Goal: Transaction & Acquisition: Subscribe to service/newsletter

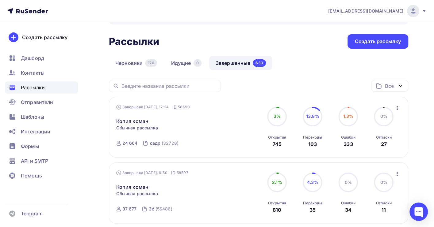
scroll to position [25, 0]
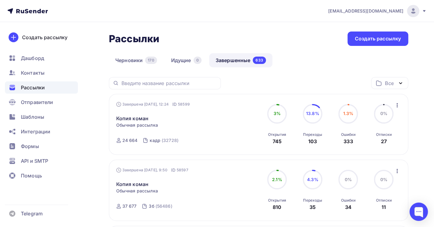
click at [398, 105] on icon "button" at bounding box center [396, 105] width 7 height 7
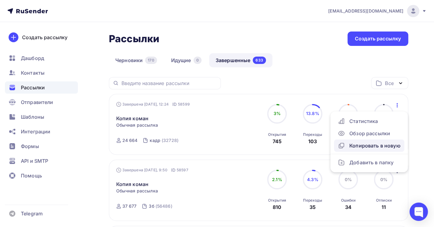
click at [372, 145] on div "Копировать в новую" at bounding box center [368, 145] width 63 height 7
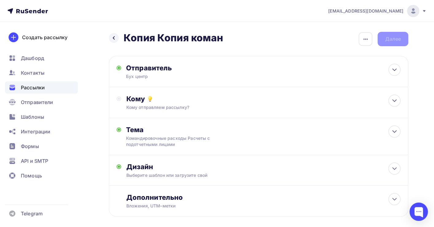
click at [36, 86] on span "Рассылки" at bounding box center [33, 87] width 24 height 7
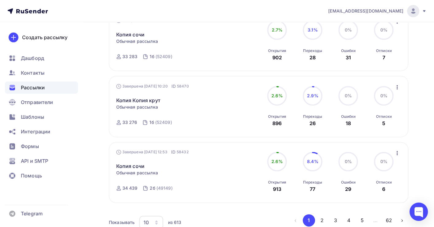
scroll to position [575, 0]
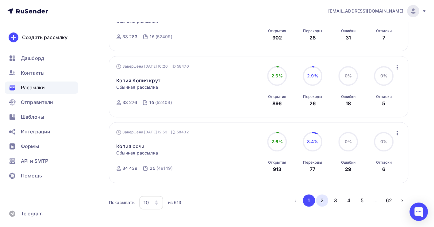
click at [321, 202] on button "2" at bounding box center [322, 201] width 12 height 12
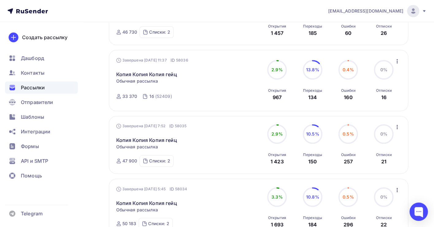
scroll to position [391, 0]
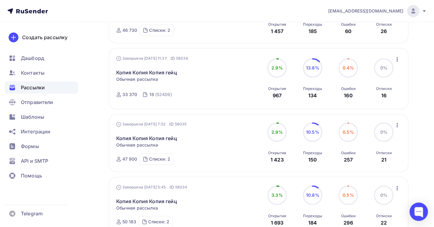
click at [396, 127] on icon "button" at bounding box center [396, 125] width 7 height 7
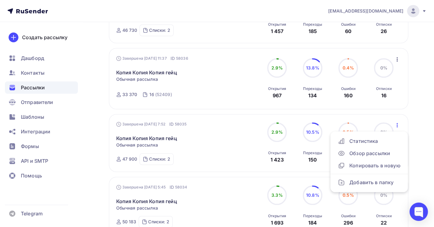
click at [396, 127] on icon "button" at bounding box center [396, 125] width 7 height 7
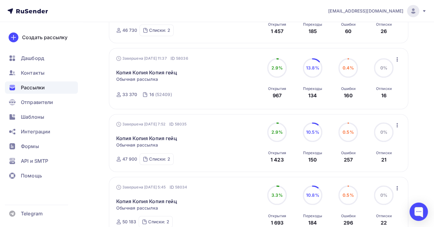
scroll to position [0, 0]
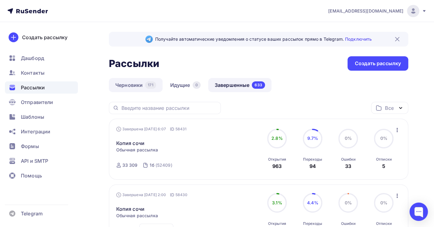
click at [130, 85] on link "Черновики 171" at bounding box center [136, 85] width 54 height 14
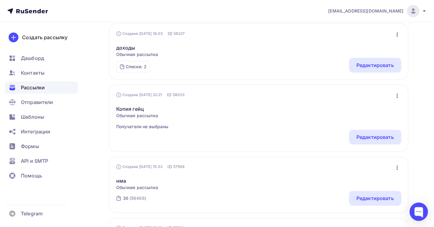
scroll to position [318, 0]
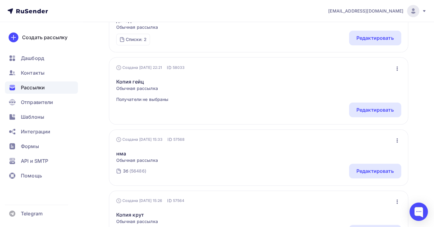
click at [396, 68] on icon "button" at bounding box center [396, 69] width 1 height 4
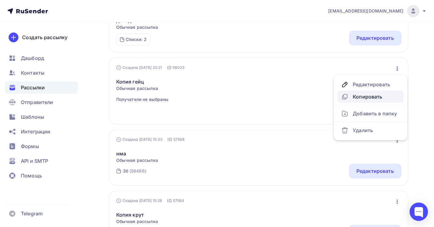
click at [371, 96] on div "Копировать" at bounding box center [370, 96] width 59 height 7
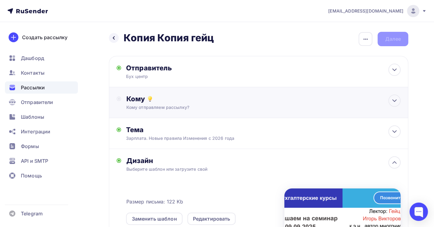
click at [252, 112] on div "Кому Кому отправляем рассылку? Списки получателей Выберите список Все списки id…" at bounding box center [258, 102] width 299 height 31
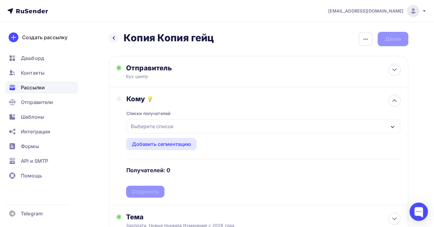
click at [190, 129] on div "Выберите список" at bounding box center [263, 127] width 274 height 14
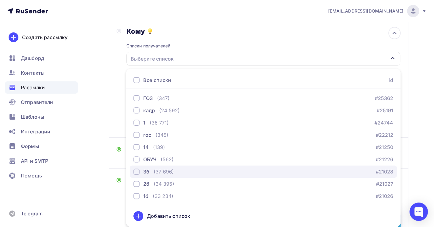
click at [165, 173] on div "(37 696)" at bounding box center [164, 171] width 20 height 7
click at [169, 175] on button "3б (37 696) #21028" at bounding box center [263, 172] width 267 height 12
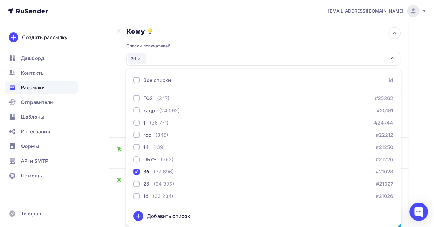
click at [428, 107] on div "Назад Копия Копия гейц Копия Копия гейц Закончить позже Переименовать рассылку …" at bounding box center [217, 164] width 434 height 420
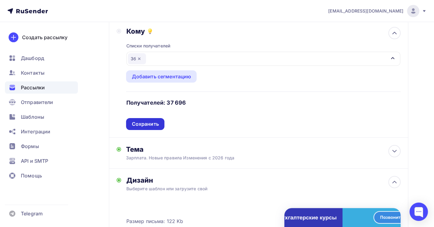
click at [147, 127] on div "Сохранить" at bounding box center [144, 124] width 27 height 7
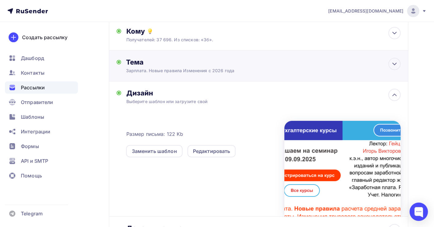
click at [230, 65] on div "Тема" at bounding box center [186, 62] width 121 height 9
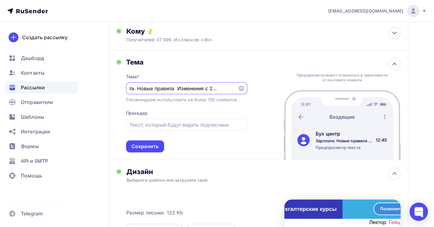
scroll to position [0, 0]
drag, startPoint x: 150, startPoint y: 88, endPoint x: 99, endPoint y: 88, distance: 51.2
click at [99, 88] on div "Назад Копия Копия гейц Копия Копия гейц Закончить позже Переименовать рассылку …" at bounding box center [217, 160] width 434 height 412
click at [147, 85] on div "Зарплата. Новые правила Изменения с 2026 года" at bounding box center [186, 88] width 121 height 12
click at [132, 90] on input "Зарплата. Новые правила Изменения с 2026 года" at bounding box center [181, 88] width 105 height 7
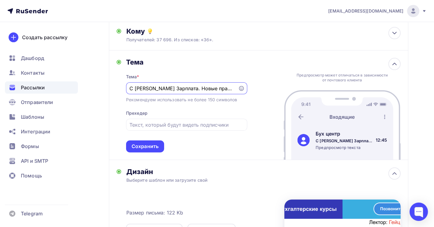
drag, startPoint x: 168, startPoint y: 88, endPoint x: 131, endPoint y: 89, distance: 37.7
click at [131, 89] on input "С [PERSON_NAME] Зарплата. Новые правила Изменения с 2026 года" at bounding box center [181, 88] width 105 height 7
type input "с [PERSON_NAME] - Зарплата. Новые правила Изменения с 2026 года"
click at [149, 150] on div "Сохранить" at bounding box center [144, 146] width 27 height 7
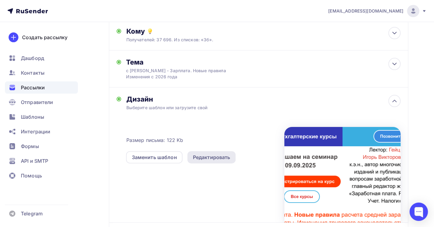
click at [207, 156] on div "Редактировать" at bounding box center [211, 157] width 37 height 7
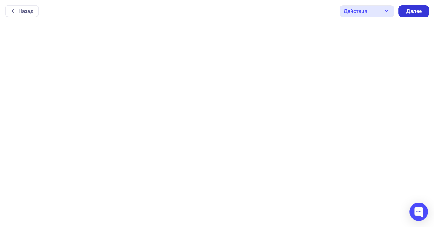
click at [412, 9] on div "Далее" at bounding box center [413, 11] width 16 height 7
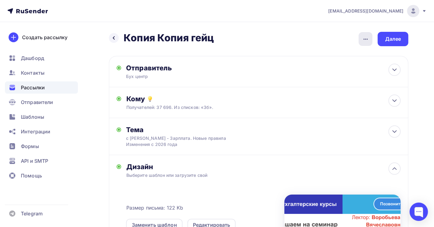
click at [366, 39] on icon "button" at bounding box center [365, 39] width 4 height 1
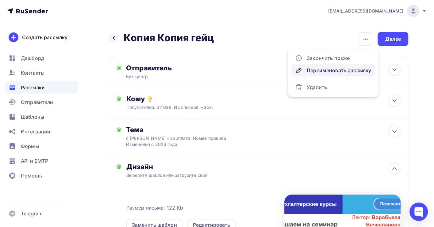
click at [320, 68] on div "Переименовать рассылку" at bounding box center [333, 70] width 76 height 7
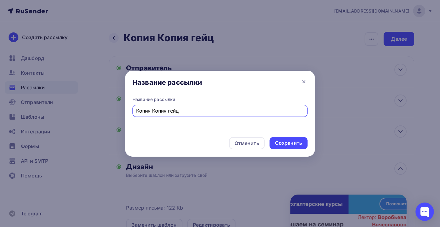
drag, startPoint x: 219, startPoint y: 115, endPoint x: 128, endPoint y: 115, distance: 90.4
click at [128, 115] on div "Название рассылки Копия Копия гейц" at bounding box center [220, 115] width 190 height 36
type input "[PERSON_NAME]"
click at [286, 140] on div "Сохранить" at bounding box center [288, 143] width 27 height 7
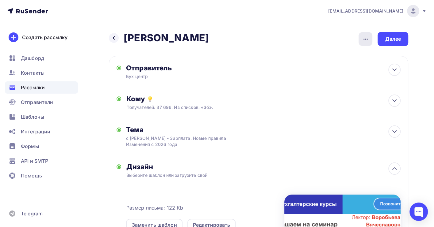
click at [368, 36] on icon "button" at bounding box center [365, 39] width 7 height 7
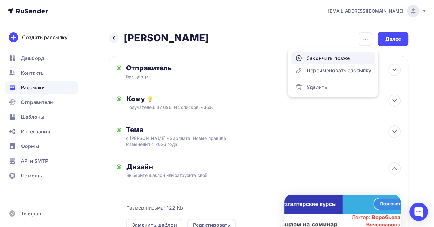
click at [337, 59] on div "Закончить позже" at bounding box center [333, 58] width 76 height 7
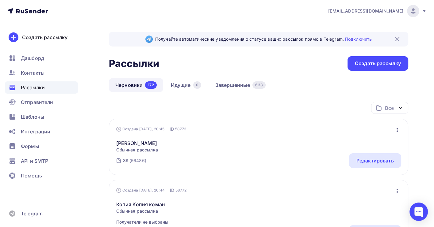
click at [395, 129] on icon "button" at bounding box center [396, 130] width 7 height 7
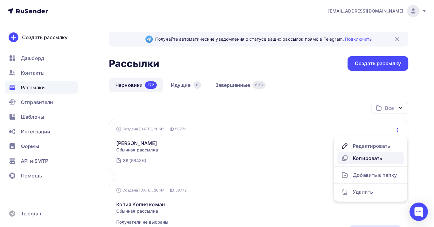
click at [367, 156] on div "Копировать" at bounding box center [370, 158] width 59 height 7
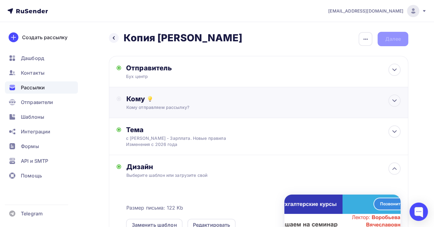
click at [210, 108] on div "Кому отправляем рассылку?" at bounding box center [249, 108] width 247 height 6
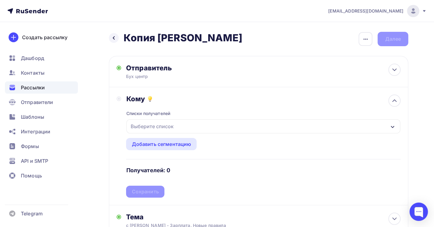
click at [180, 129] on div "Выберите список" at bounding box center [263, 127] width 274 height 14
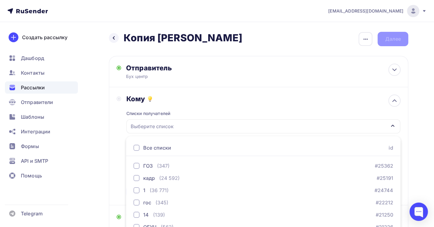
scroll to position [68, 0]
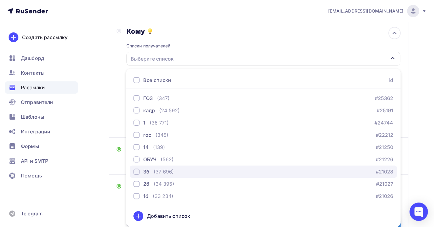
click at [160, 171] on div "(37 696)" at bounding box center [164, 171] width 20 height 7
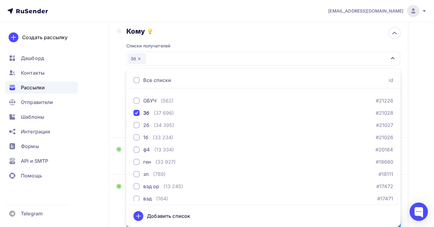
scroll to position [57, 0]
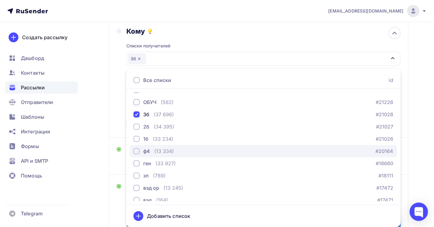
click at [166, 151] on div "(13 334)" at bounding box center [164, 151] width 20 height 7
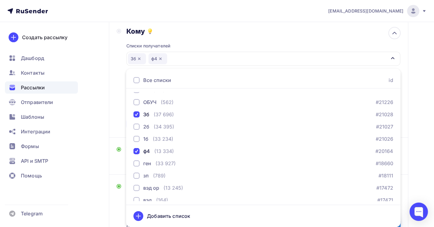
click at [416, 113] on div "Назад Копия [PERSON_NAME] Копия [PERSON_NAME] Закончить позже Переименовать рас…" at bounding box center [217, 167] width 434 height 427
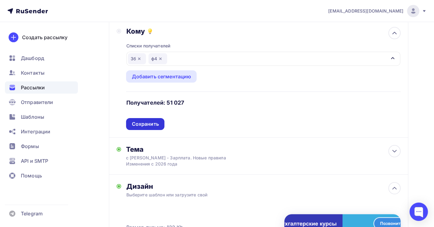
click at [150, 124] on div "Сохранить" at bounding box center [144, 124] width 27 height 7
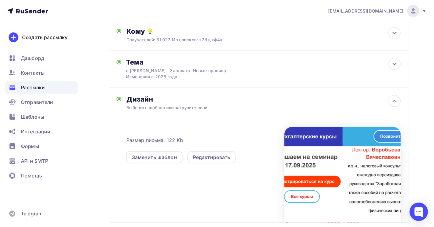
scroll to position [0, 0]
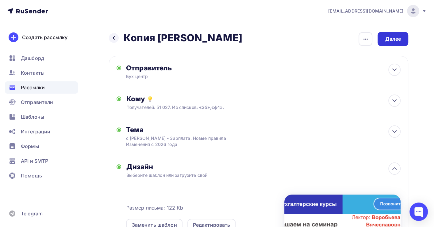
click at [388, 39] on div "Далее" at bounding box center [393, 39] width 16 height 7
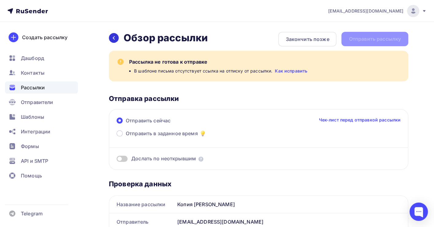
click at [113, 37] on icon at bounding box center [114, 37] width 2 height 3
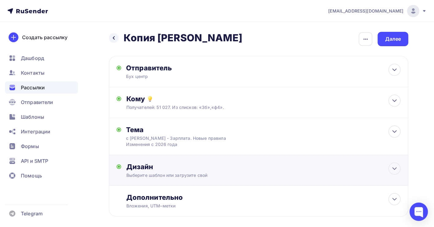
click at [311, 173] on div "Выберите шаблон или загрузите свой" at bounding box center [249, 176] width 247 height 6
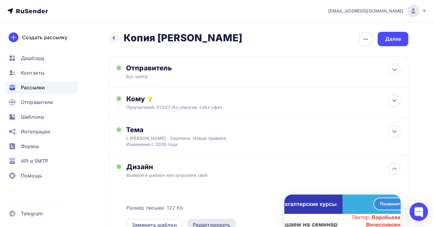
click at [221, 225] on div "Редактировать" at bounding box center [211, 225] width 37 height 7
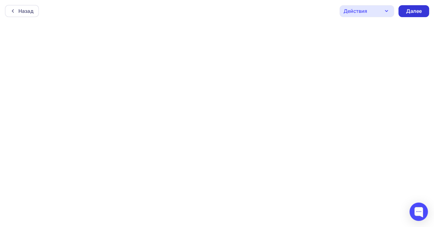
click at [412, 11] on div "Далее" at bounding box center [413, 11] width 16 height 7
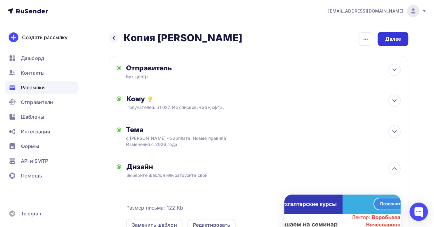
click at [390, 41] on div "Далее" at bounding box center [393, 39] width 16 height 7
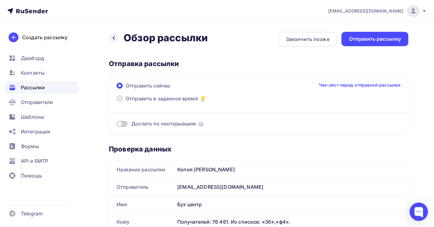
click at [179, 97] on span "Отправить в заданное время" at bounding box center [162, 98] width 72 height 7
click at [126, 102] on input "Отправить в заданное время" at bounding box center [126, 102] width 0 height 0
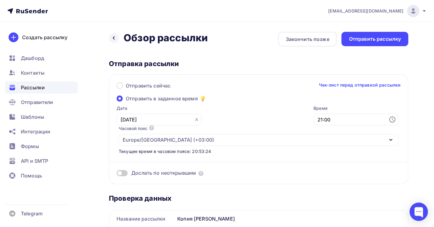
drag, startPoint x: 179, startPoint y: 97, endPoint x: 128, endPoint y: 120, distance: 55.3
click at [128, 120] on div "Отправить сейчас Чек-лист перед отправкой рассылки Отправить в заданное время Д…" at bounding box center [258, 129] width 299 height 110
click at [126, 116] on input "[DATE]" at bounding box center [158, 120] width 85 height 12
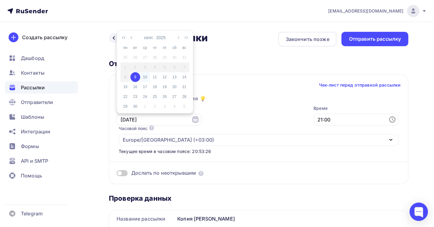
click at [143, 74] on div "10" at bounding box center [145, 77] width 10 height 6
type input "[DATE]"
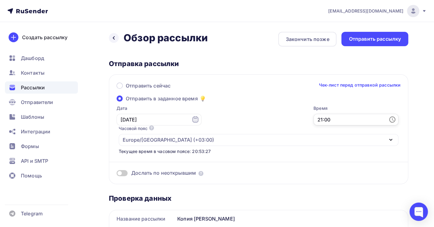
click at [313, 116] on input "21:00" at bounding box center [355, 120] width 85 height 12
drag, startPoint x: 235, startPoint y: 101, endPoint x: 234, endPoint y: 63, distance: 38.6
click at [234, 63] on div "00 01 02 03 04 05 06 07 08 09 10 11 12 13 14 15 16 17 18 19 20 21 22 23" at bounding box center [220, 79] width 34 height 69
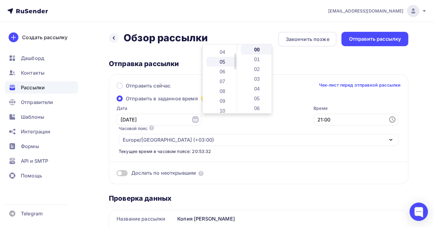
click at [224, 60] on li "05" at bounding box center [222, 62] width 33 height 10
click at [255, 79] on li "03" at bounding box center [257, 79] width 33 height 10
type input "05:03"
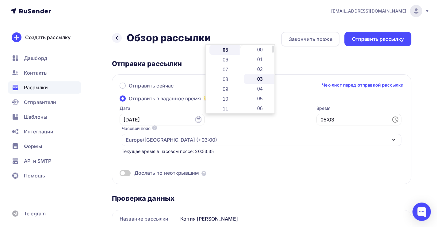
scroll to position [29, 0]
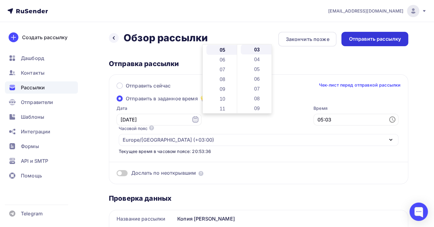
click at [382, 40] on div "Отправить рассылку" at bounding box center [374, 39] width 52 height 7
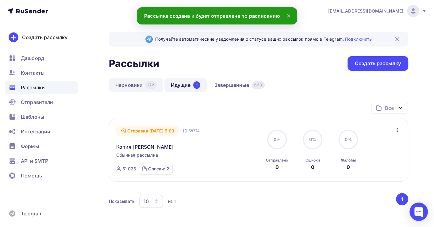
click at [133, 86] on link "Черновики 172" at bounding box center [136, 85] width 54 height 14
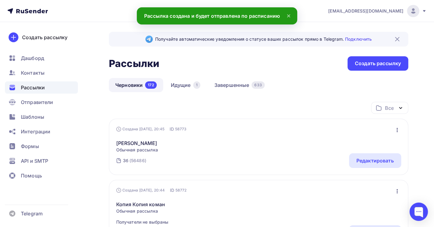
click at [395, 132] on icon "button" at bounding box center [396, 130] width 7 height 7
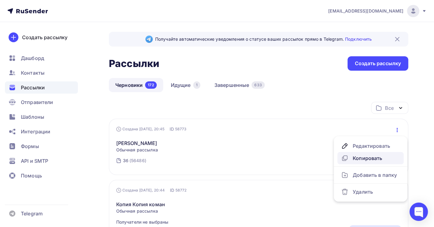
click at [369, 162] on div "Копировать" at bounding box center [370, 158] width 59 height 7
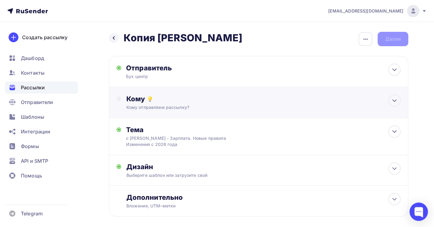
click at [212, 103] on div "Кому" at bounding box center [263, 99] width 274 height 9
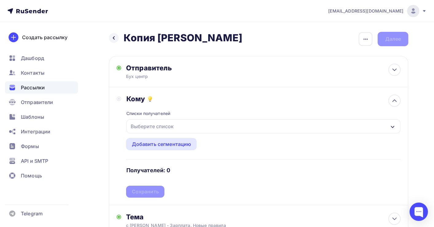
click at [188, 126] on div "Выберите список" at bounding box center [263, 127] width 274 height 14
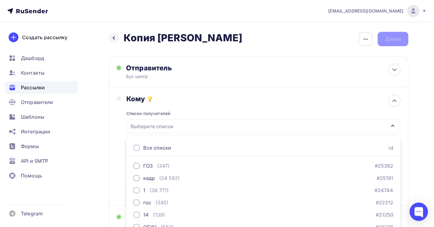
scroll to position [68, 0]
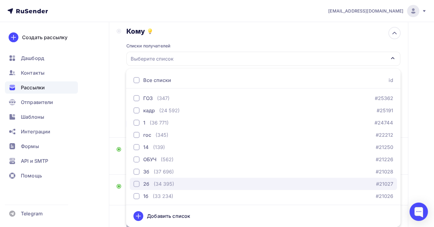
click at [175, 183] on div "2б (34 395) #21027" at bounding box center [263, 184] width 260 height 7
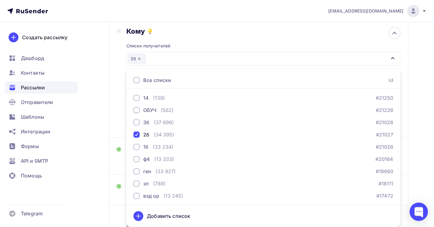
scroll to position [55, 0]
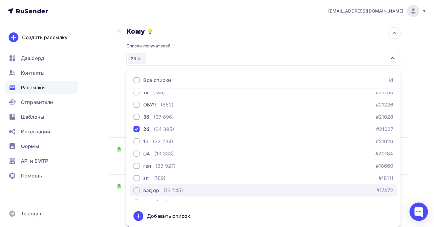
click at [175, 189] on div "(13 245)" at bounding box center [173, 190] width 20 height 7
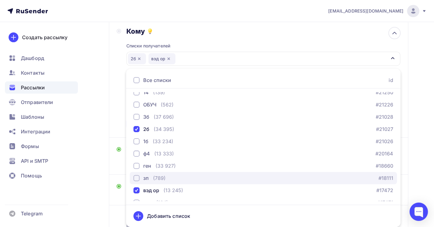
click at [166, 178] on div "зп (789) #18111" at bounding box center [263, 178] width 260 height 7
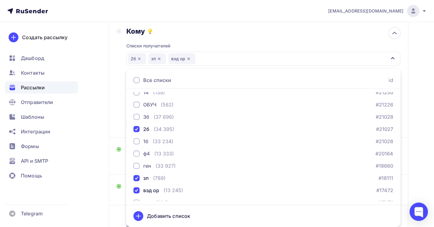
click at [421, 94] on div "Назад Копия [PERSON_NAME] Копия [PERSON_NAME] Закончить позже Переименовать рас…" at bounding box center [217, 115] width 434 height 322
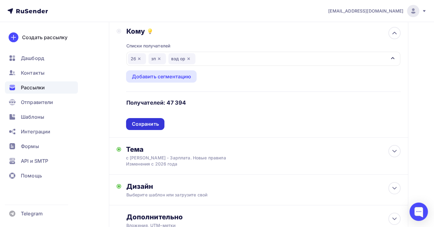
click at [150, 123] on div "Сохранить" at bounding box center [144, 124] width 27 height 7
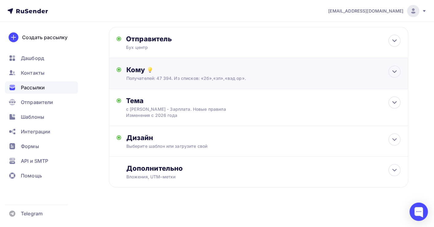
scroll to position [30, 0]
click at [391, 139] on icon at bounding box center [393, 139] width 7 height 7
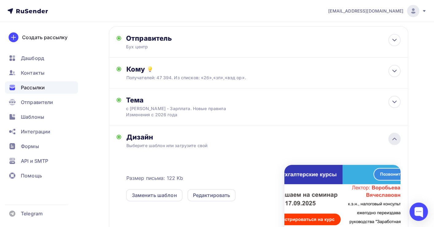
scroll to position [68, 0]
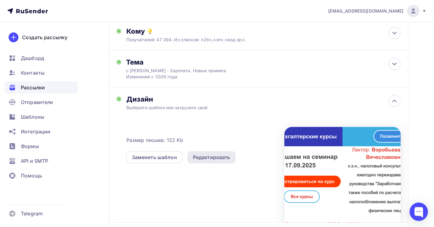
click at [208, 163] on div "Редактировать" at bounding box center [211, 157] width 48 height 12
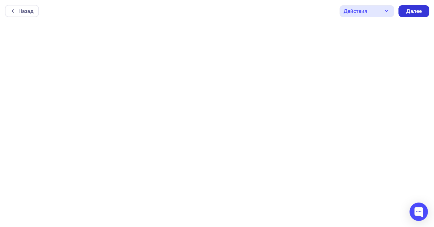
click at [416, 9] on div "Далее" at bounding box center [413, 11] width 16 height 7
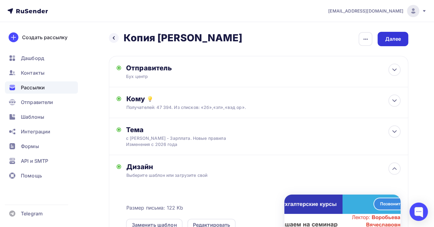
click at [386, 40] on div "Далее" at bounding box center [393, 39] width 16 height 7
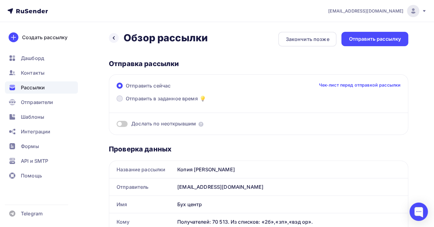
click at [153, 99] on span "Отправить в заданное время" at bounding box center [162, 98] width 72 height 7
click at [126, 102] on input "Отправить в заданное время" at bounding box center [126, 102] width 0 height 0
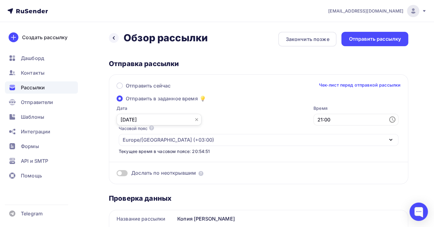
click at [141, 120] on input "[DATE]" at bounding box center [158, 120] width 85 height 12
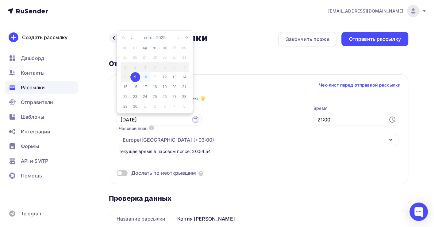
click at [145, 75] on div "10" at bounding box center [145, 77] width 10 height 6
type input "[DATE]"
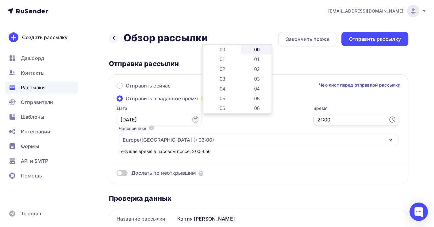
click at [313, 119] on input "21:00" at bounding box center [355, 120] width 85 height 12
drag, startPoint x: 236, startPoint y: 98, endPoint x: 237, endPoint y: 65, distance: 33.4
click at [237, 65] on div "00 01 02 03 04 05 06 07 08 09 10 11 12 13 14 15 16 17 18 19 20 21 22 23 00 01 0…" at bounding box center [237, 79] width 69 height 69
click at [227, 59] on li "07" at bounding box center [222, 60] width 33 height 10
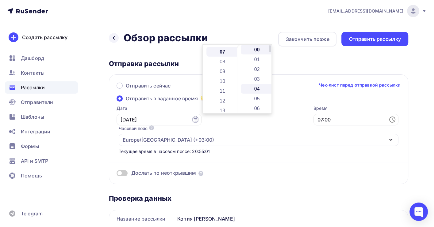
scroll to position [69, 0]
click at [259, 110] on li "06" at bounding box center [257, 109] width 33 height 10
type input "07:06"
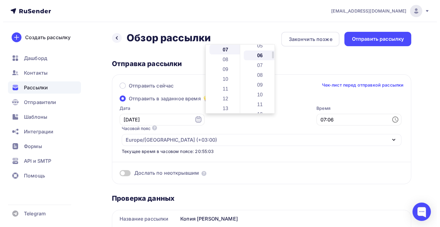
scroll to position [59, 0]
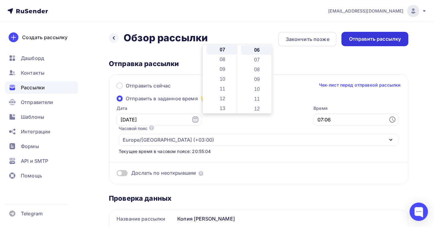
click at [389, 38] on div "Отправить рассылку" at bounding box center [374, 39] width 52 height 7
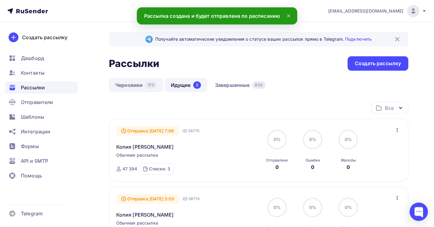
click at [124, 85] on link "Черновики 172" at bounding box center [136, 85] width 54 height 14
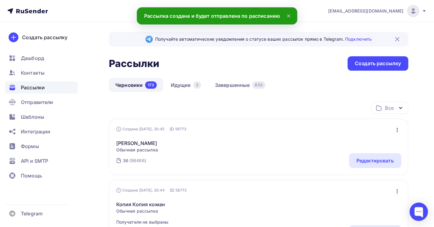
click at [396, 131] on icon "button" at bounding box center [396, 130] width 7 height 7
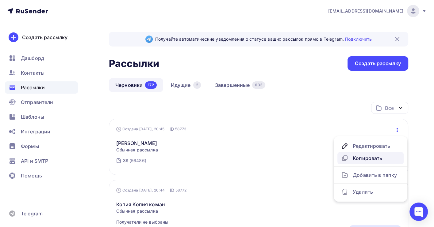
click at [370, 161] on div "Копировать" at bounding box center [370, 158] width 59 height 7
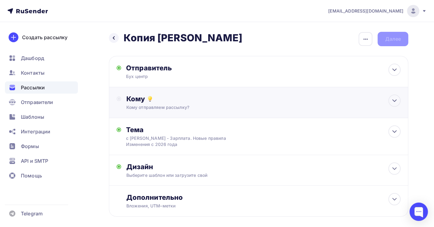
click at [199, 103] on div "Кому" at bounding box center [263, 99] width 274 height 9
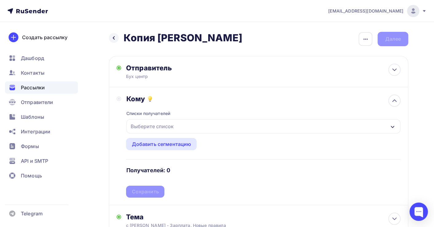
click at [181, 128] on div "Выберите список" at bounding box center [263, 127] width 274 height 14
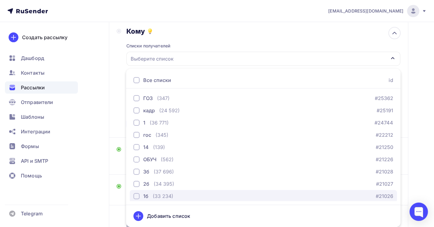
click at [155, 199] on div "(33 234)" at bounding box center [163, 196] width 21 height 7
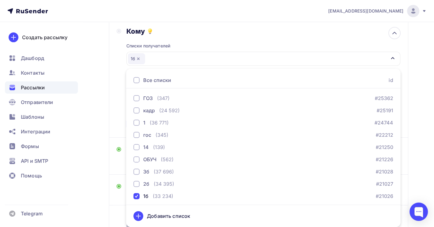
click at [429, 138] on div "Назад Копия [PERSON_NAME] Копия [PERSON_NAME] Закончить позже Переименовать рас…" at bounding box center [217, 115] width 434 height 322
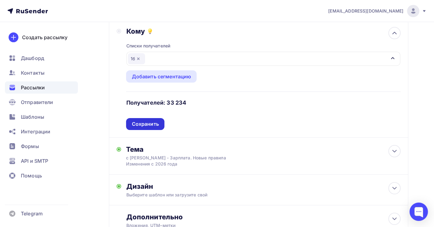
click at [153, 126] on div "Сохранить" at bounding box center [144, 124] width 27 height 7
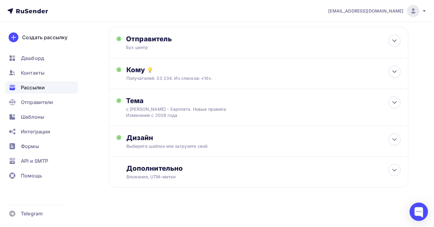
scroll to position [0, 0]
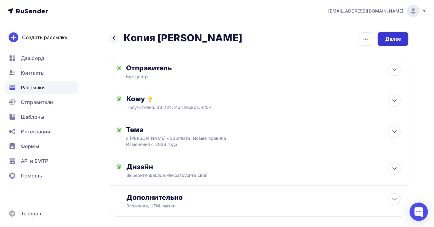
click at [393, 36] on div "Далее" at bounding box center [393, 39] width 16 height 7
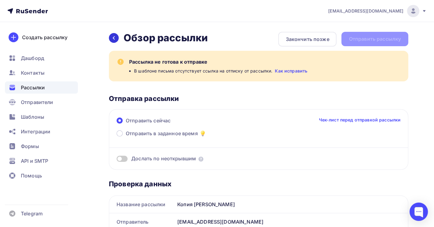
click at [112, 38] on icon at bounding box center [113, 38] width 5 height 5
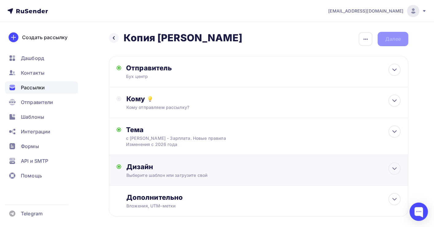
click at [215, 171] on div "Дизайн" at bounding box center [263, 167] width 274 height 9
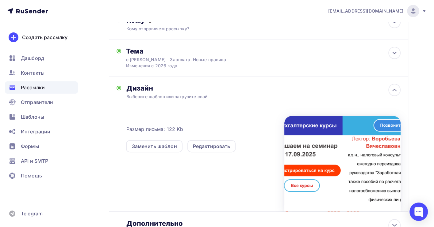
scroll to position [84, 0]
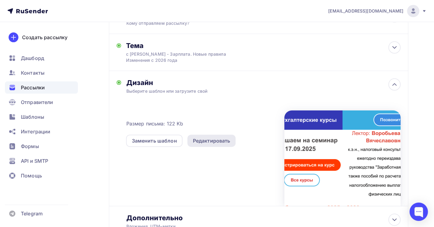
click at [201, 139] on div "Редактировать" at bounding box center [211, 140] width 37 height 7
click at [214, 139] on div "Редактировать" at bounding box center [211, 140] width 37 height 7
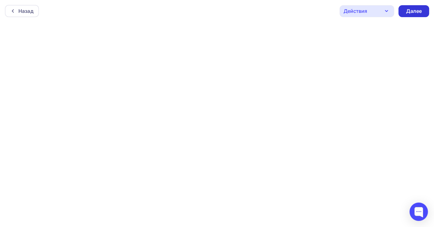
click at [415, 11] on div "Далее" at bounding box center [413, 11] width 16 height 7
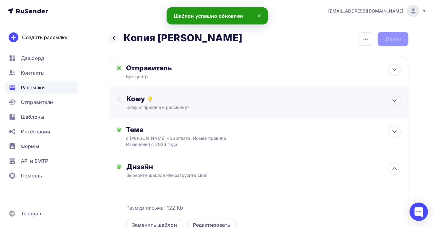
click at [204, 103] on div "Кому" at bounding box center [263, 99] width 274 height 9
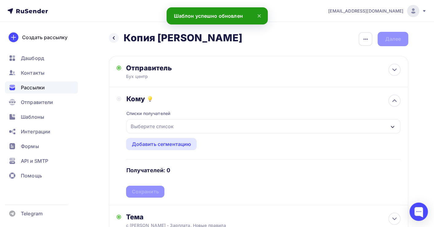
click at [177, 125] on div "Выберите список" at bounding box center [263, 127] width 274 height 14
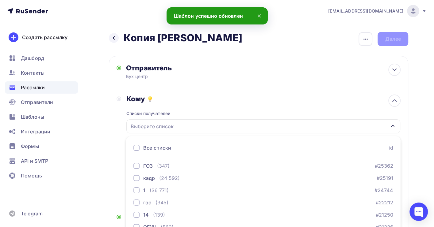
scroll to position [68, 0]
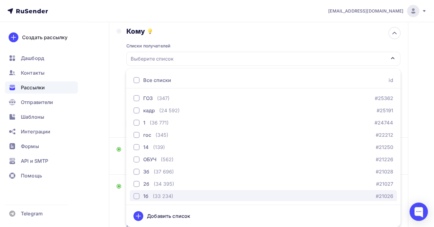
click at [160, 197] on div "(33 234)" at bounding box center [163, 196] width 21 height 7
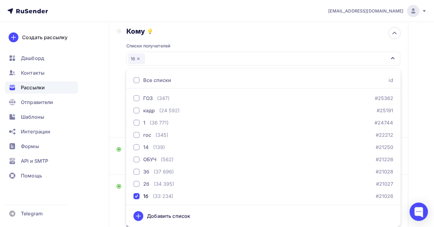
click at [422, 127] on div "Назад Копия [PERSON_NAME] Копия [PERSON_NAME] Закончить позже Переименовать рас…" at bounding box center [217, 167] width 434 height 427
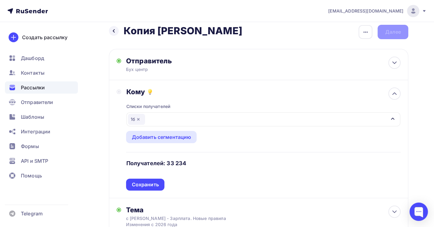
scroll to position [3, 0]
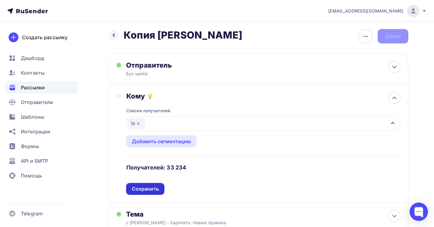
click at [151, 188] on div "Сохранить" at bounding box center [144, 189] width 27 height 7
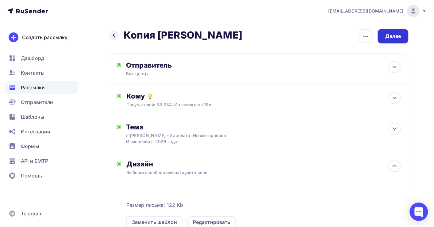
click at [391, 36] on div "Далее" at bounding box center [393, 36] width 16 height 7
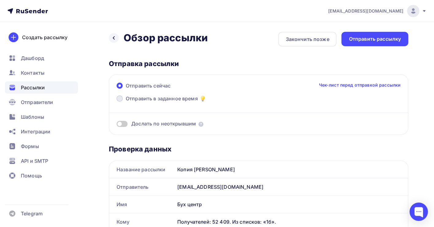
click at [146, 99] on span "Отправить в заданное время" at bounding box center [162, 98] width 72 height 7
click at [126, 102] on input "Отправить в заданное время" at bounding box center [126, 102] width 0 height 0
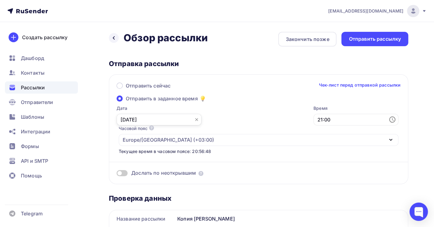
click at [130, 117] on input "[DATE]" at bounding box center [158, 120] width 85 height 12
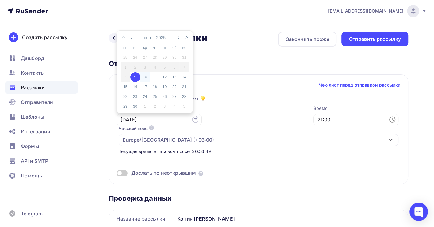
click at [146, 75] on div "10" at bounding box center [145, 77] width 10 height 6
type input "[DATE]"
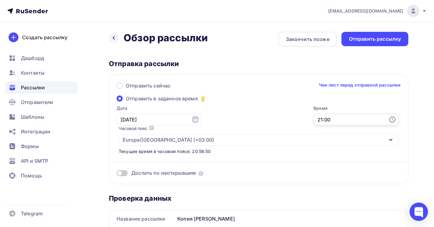
click at [313, 118] on input "21:00" at bounding box center [355, 120] width 85 height 12
drag, startPoint x: 235, startPoint y: 98, endPoint x: 236, endPoint y: 68, distance: 30.1
click at [236, 68] on div "00 01 02 03 04 05 06 07 08 09 10 11 12 13 14 15 16 17 18 19 20 21 22 23" at bounding box center [220, 79] width 34 height 69
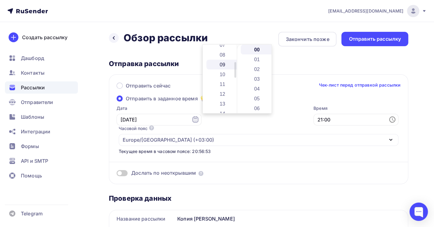
click at [227, 64] on li "09" at bounding box center [222, 65] width 33 height 10
click at [256, 97] on li "05" at bounding box center [257, 99] width 33 height 10
click at [258, 108] on li "11" at bounding box center [257, 109] width 33 height 10
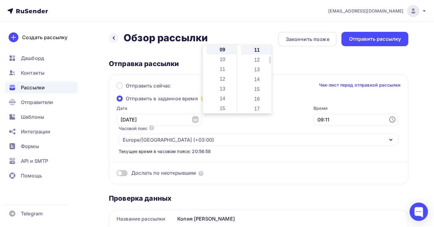
click at [258, 108] on li "17" at bounding box center [257, 109] width 33 height 10
click at [254, 105] on li "23" at bounding box center [257, 109] width 33 height 10
type input "09:23"
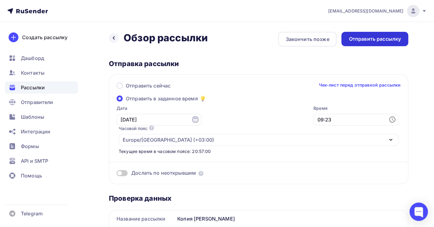
click at [360, 38] on div "Отправить рассылку" at bounding box center [374, 39] width 52 height 7
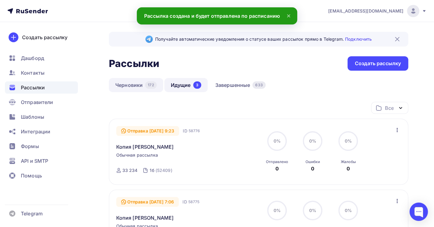
click at [133, 87] on link "Черновики 172" at bounding box center [136, 85] width 54 height 14
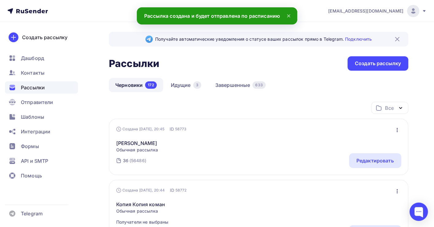
click at [397, 130] on icon "button" at bounding box center [396, 130] width 7 height 7
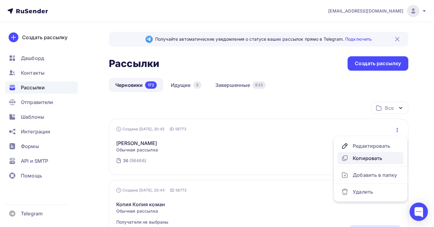
click at [372, 158] on div "Копировать" at bounding box center [370, 158] width 59 height 7
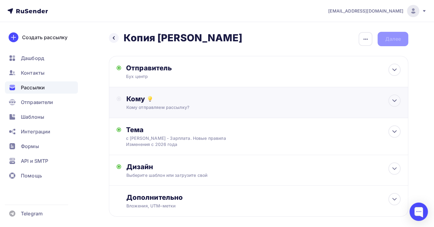
click at [241, 105] on div "Кому отправляем рассылку?" at bounding box center [249, 108] width 247 height 6
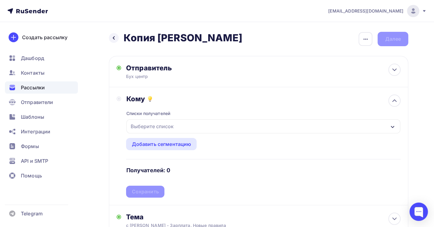
click at [182, 130] on div "Выберите список" at bounding box center [263, 127] width 274 height 14
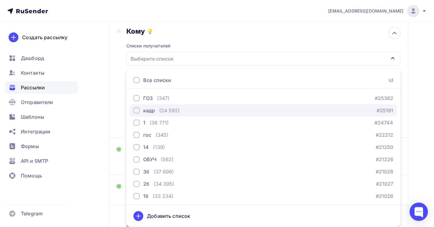
click at [181, 110] on div "кадр (24 592) #25191" at bounding box center [263, 110] width 260 height 7
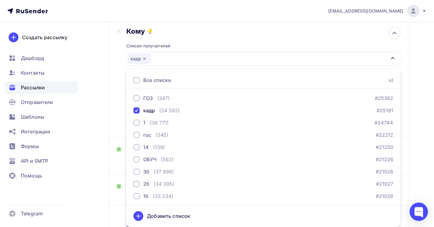
click at [420, 127] on div "Назад Копия [PERSON_NAME] Копия [PERSON_NAME] Закончить позже Переименовать рас…" at bounding box center [217, 115] width 434 height 322
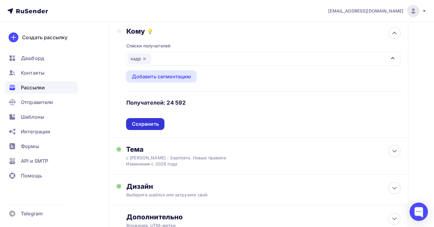
click at [146, 123] on div "Сохранить" at bounding box center [144, 124] width 27 height 7
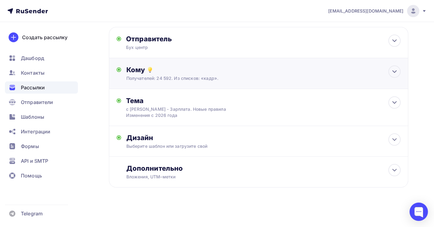
scroll to position [30, 0]
click at [242, 143] on div "Выберите шаблон или загрузите свой" at bounding box center [249, 146] width 247 height 6
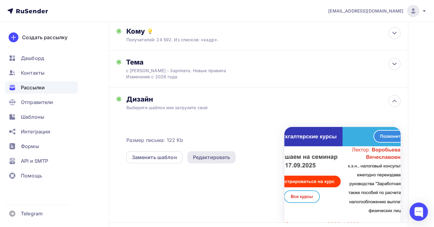
click at [207, 158] on div "Редактировать" at bounding box center [211, 157] width 37 height 7
click at [216, 158] on div "Редактировать" at bounding box center [211, 157] width 37 height 7
click at [210, 155] on div "Редактировать" at bounding box center [211, 157] width 37 height 7
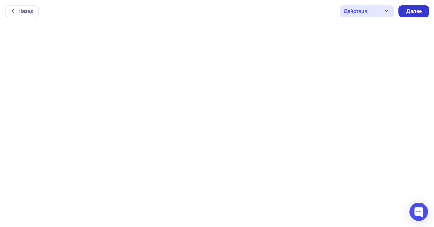
click at [418, 11] on div "Далее" at bounding box center [413, 11] width 16 height 7
click at [415, 12] on div "Далее" at bounding box center [413, 11] width 16 height 7
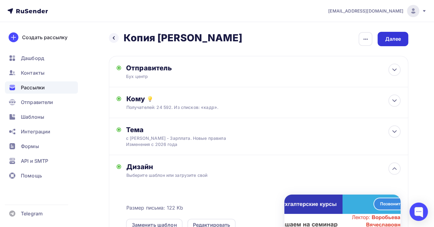
click at [391, 41] on div "Далее" at bounding box center [393, 39] width 16 height 7
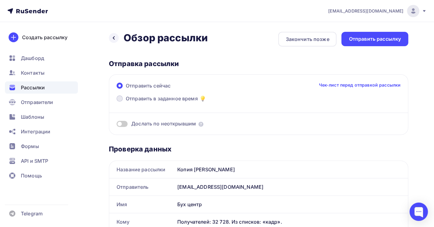
click at [153, 100] on span "Отправить в заданное время" at bounding box center [162, 98] width 72 height 7
click at [126, 102] on input "Отправить в заданное время" at bounding box center [126, 102] width 0 height 0
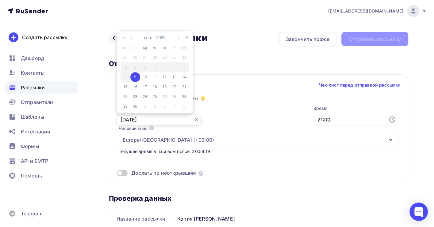
click at [142, 119] on input "[DATE]" at bounding box center [158, 120] width 85 height 12
click at [145, 78] on div "10" at bounding box center [145, 77] width 10 height 6
type input "[DATE]"
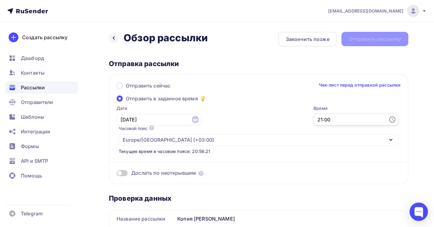
click at [313, 117] on input "21:00" at bounding box center [355, 120] width 85 height 12
drag, startPoint x: 235, startPoint y: 103, endPoint x: 238, endPoint y: 78, distance: 25.3
click at [238, 78] on div "00 01 02 03 04 05 06 07 08 09 10 11 12 13 14 15 16 17 18 19 20 21 22 23 00 01 0…" at bounding box center [237, 79] width 69 height 69
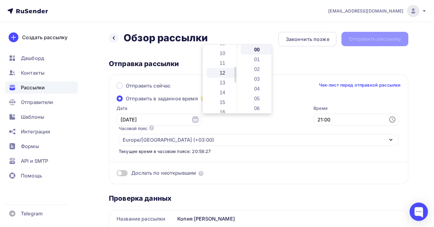
click at [224, 73] on li "12" at bounding box center [222, 73] width 33 height 10
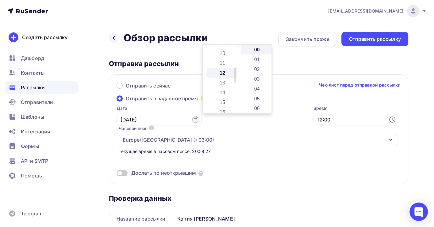
scroll to position [117, 0]
click at [255, 95] on li "05" at bounding box center [257, 99] width 33 height 10
click at [252, 105] on li "11" at bounding box center [257, 109] width 33 height 10
type input "12:11"
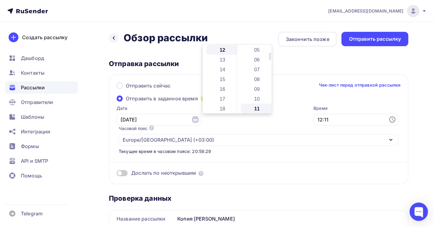
scroll to position [108, 0]
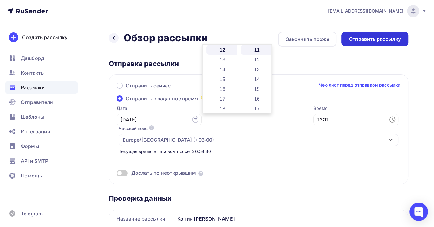
click at [370, 40] on div "Отправить рассылку" at bounding box center [374, 39] width 52 height 7
